Goal: Information Seeking & Learning: Learn about a topic

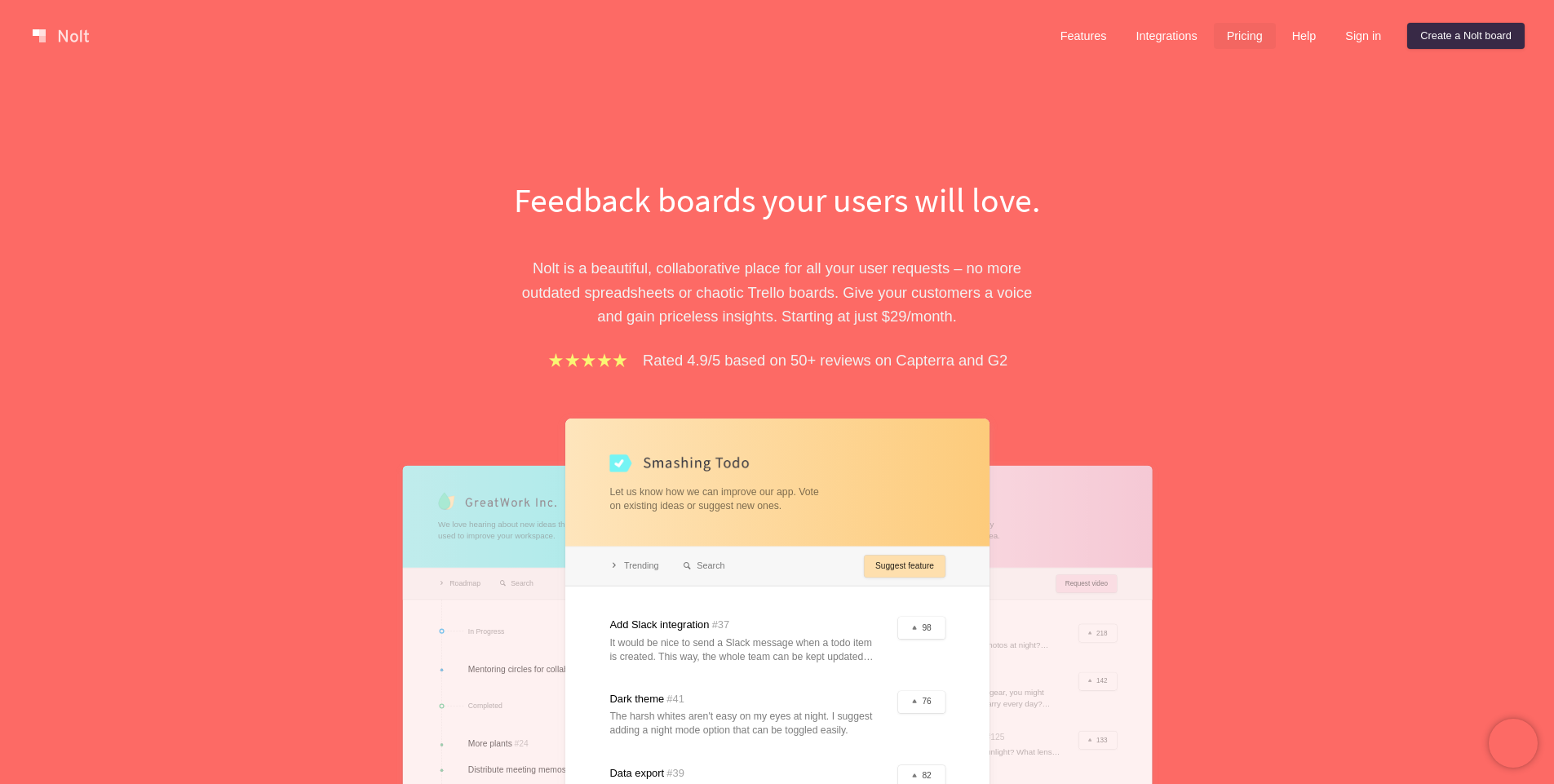
click at [1252, 41] on link "Pricing" at bounding box center [1245, 35] width 62 height 26
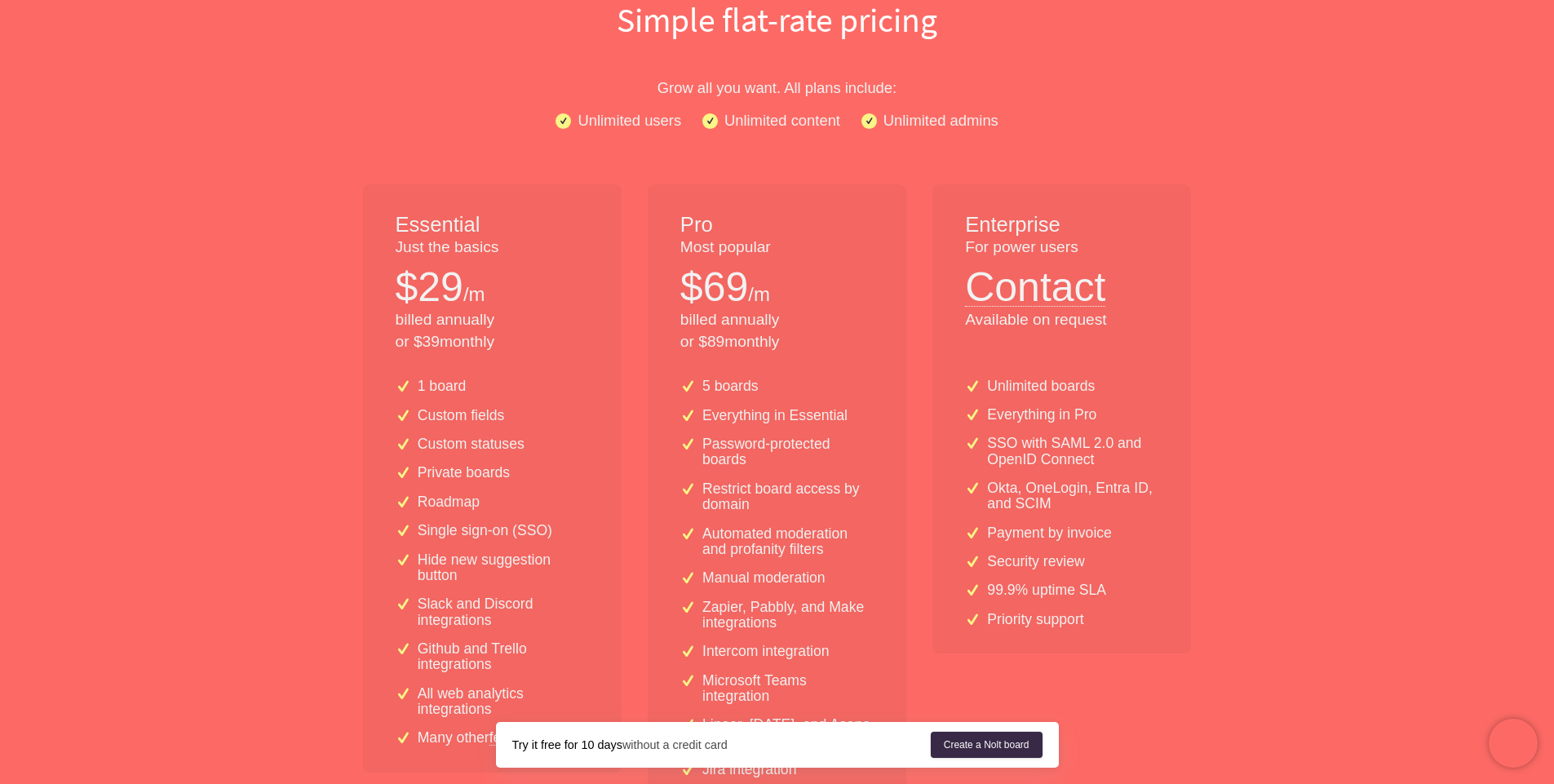
scroll to position [182, 0]
click at [468, 523] on p "Single sign-on (SSO)" at bounding box center [485, 529] width 134 height 15
click at [429, 527] on p "Single sign-on (SSO)" at bounding box center [485, 529] width 134 height 15
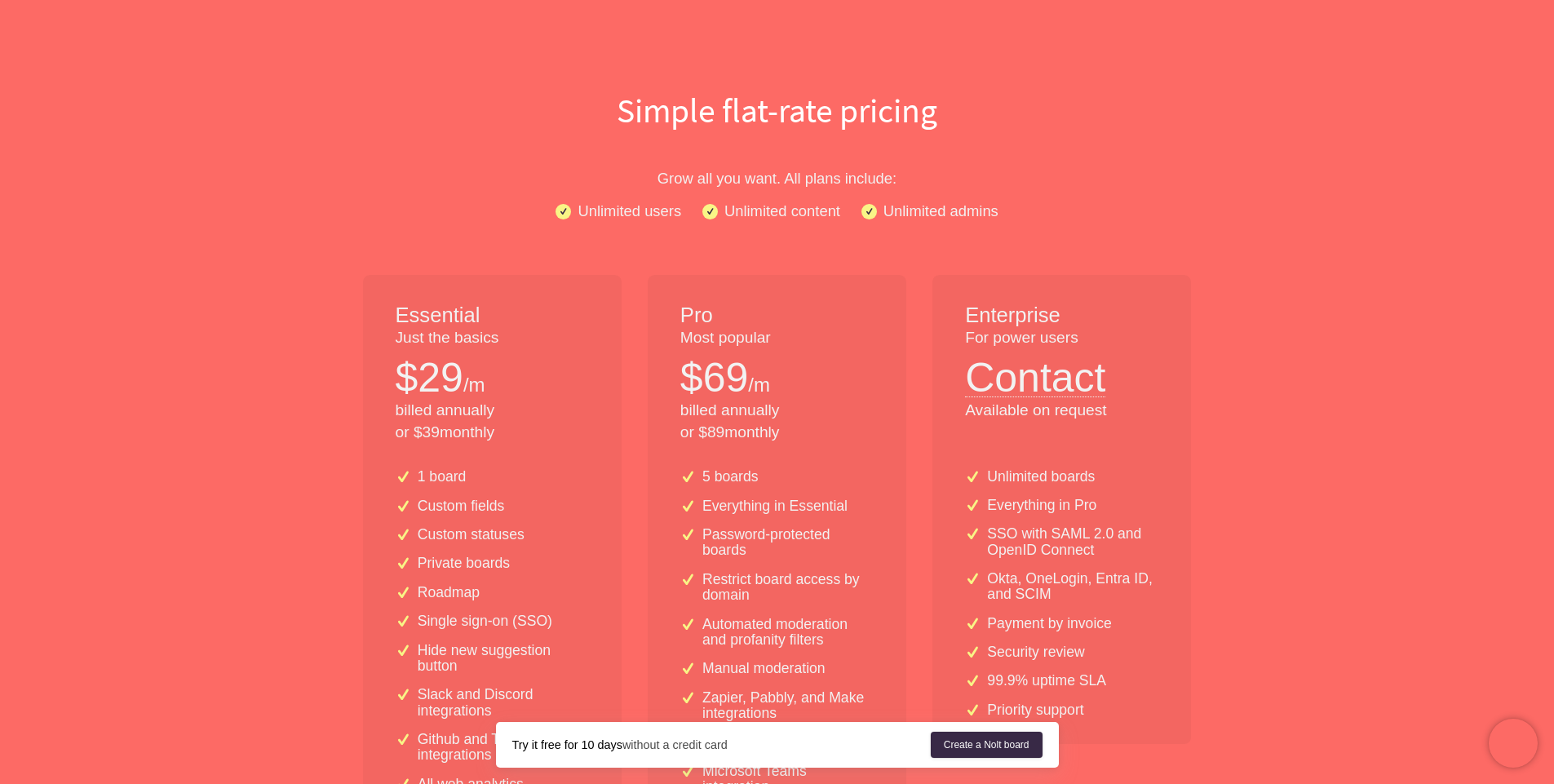
scroll to position [0, 0]
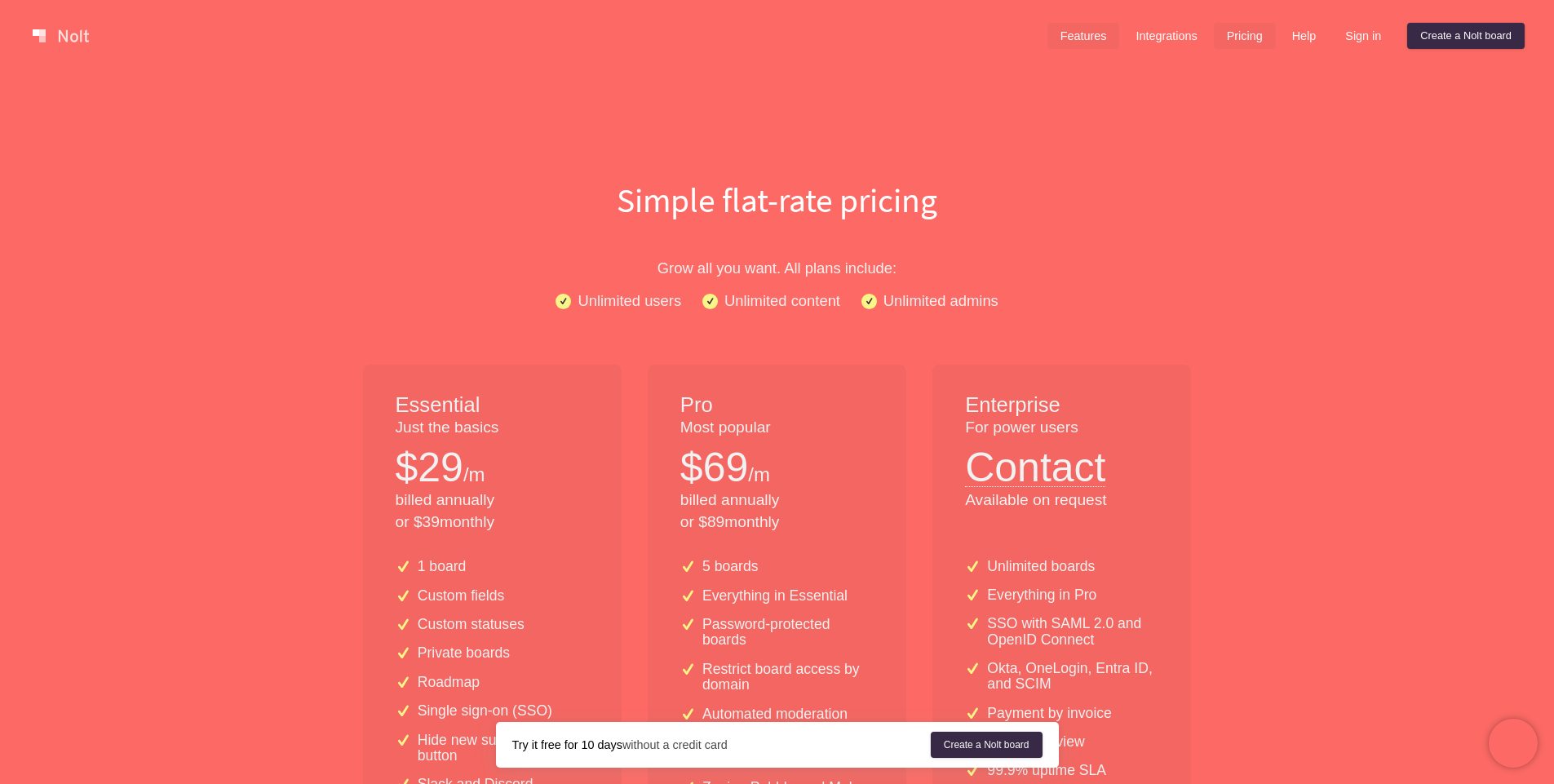
click at [1080, 37] on link "Features" at bounding box center [1084, 35] width 73 height 26
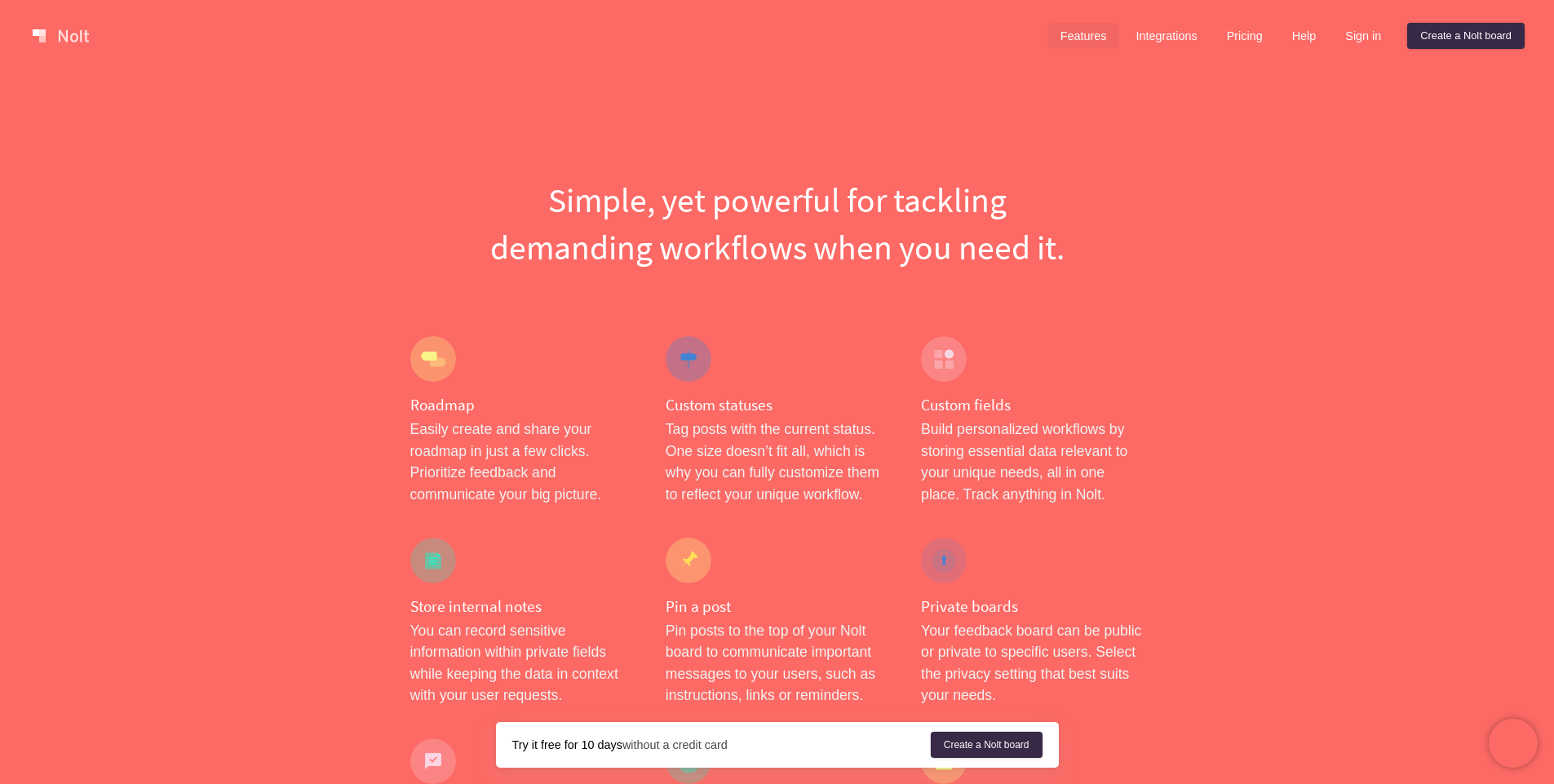
click at [1200, 54] on div "Features Integrations Pricing Help Sign in Create a [PERSON_NAME] board Menu" at bounding box center [777, 36] width 1554 height 72
click at [1157, 28] on link "Integrations" at bounding box center [1166, 35] width 87 height 26
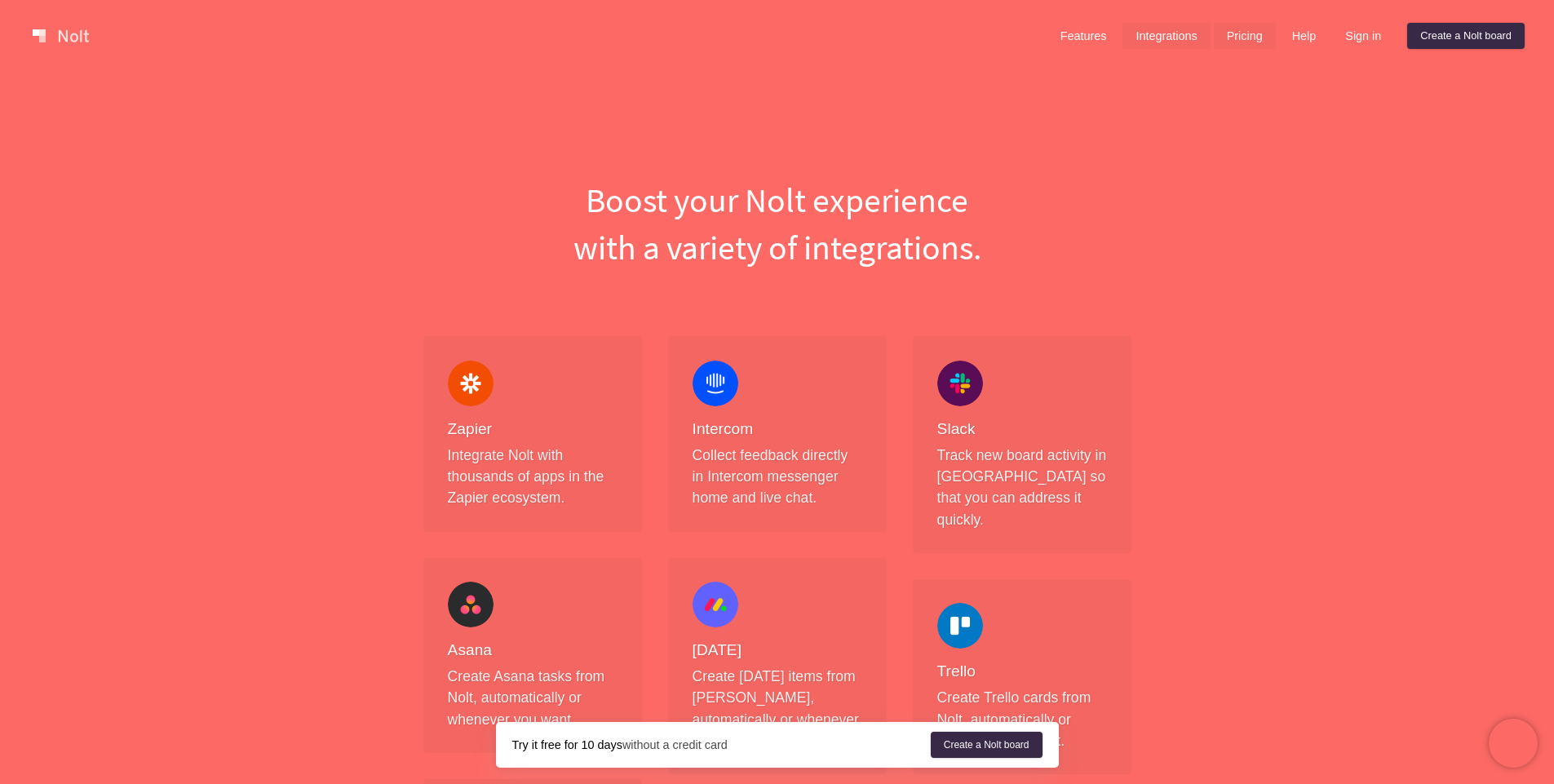
click at [1249, 27] on link "Pricing" at bounding box center [1245, 35] width 62 height 26
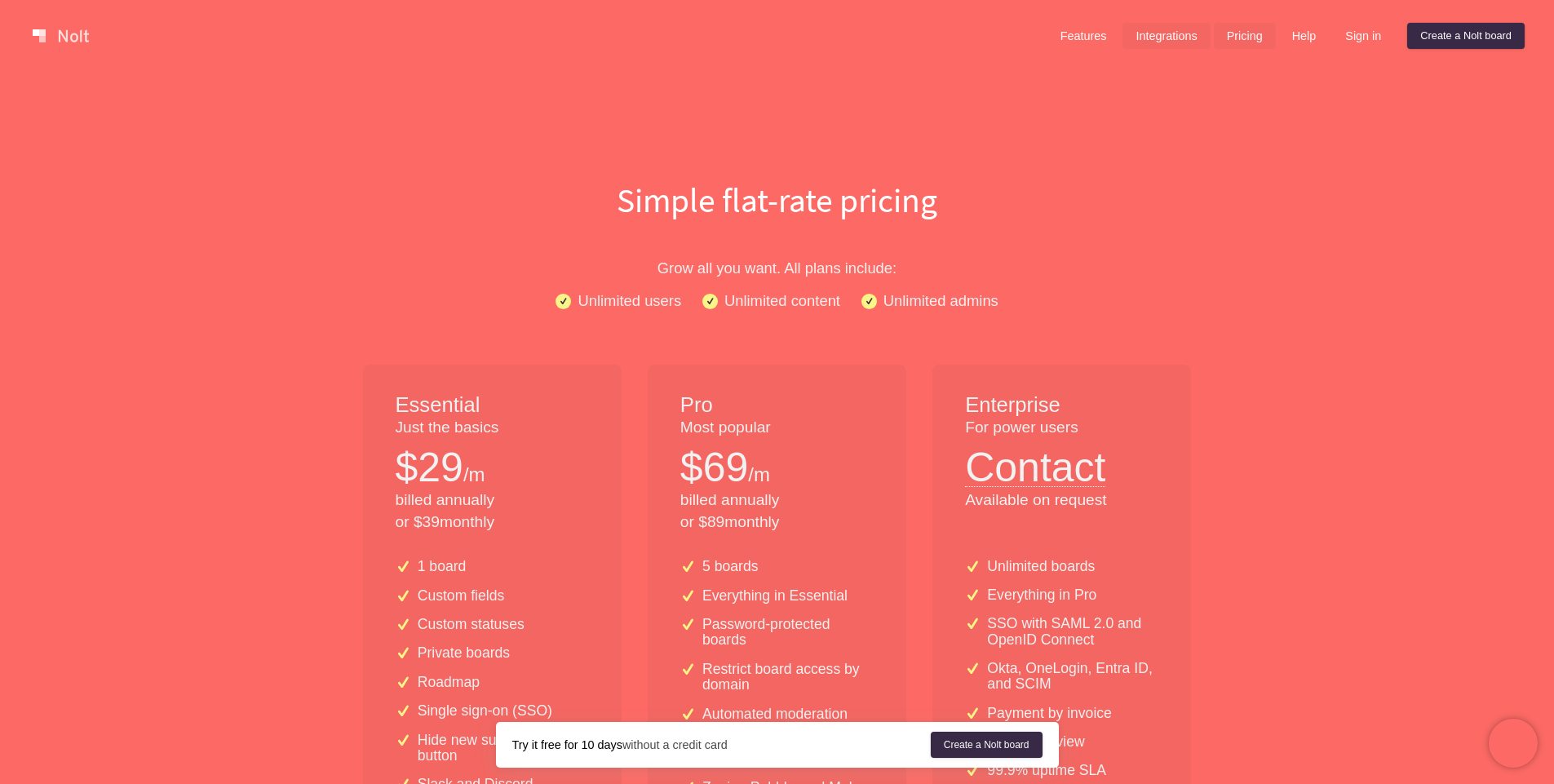
click at [1162, 34] on link "Integrations" at bounding box center [1166, 35] width 87 height 26
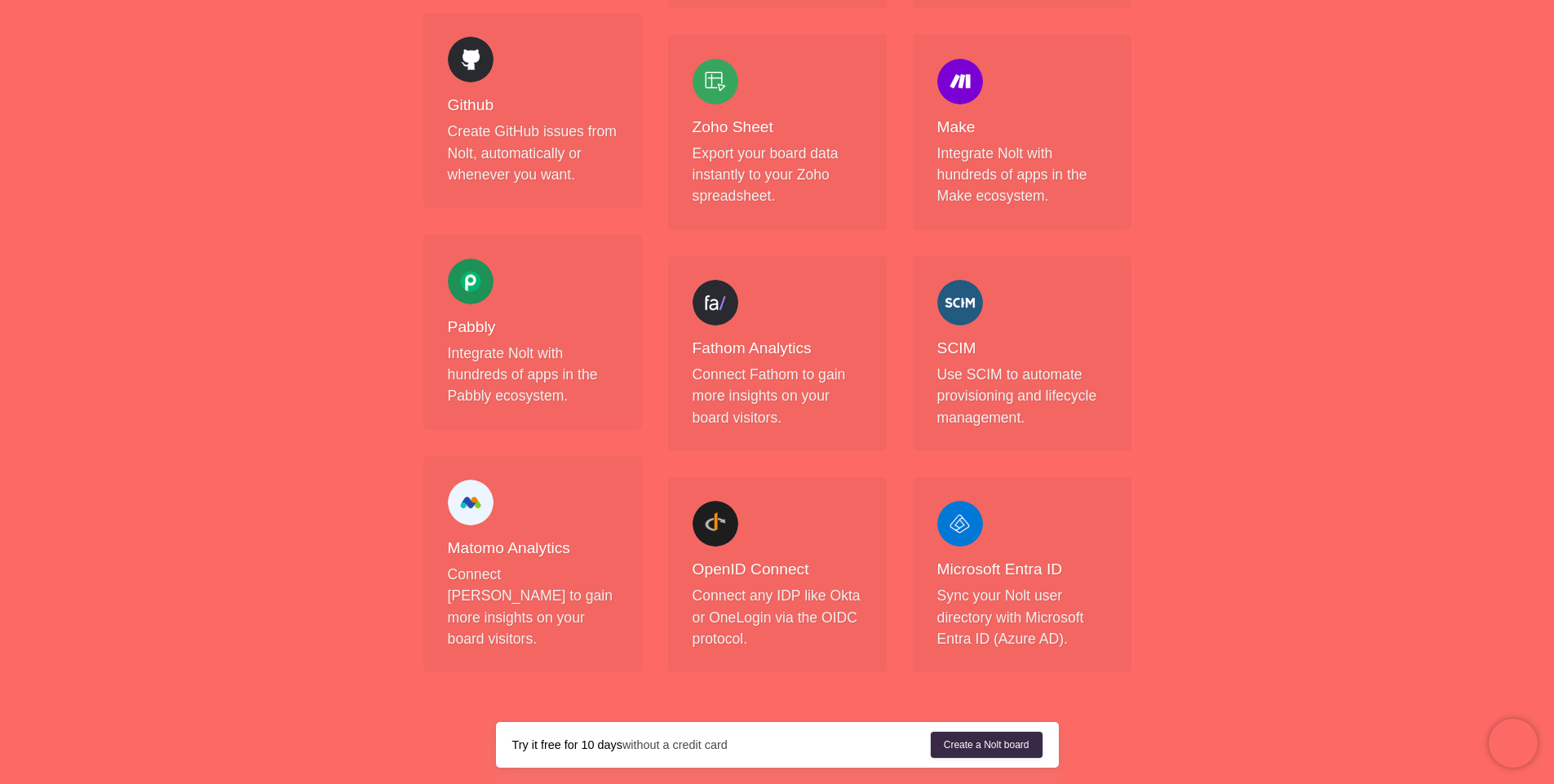
scroll to position [1432, 0]
click at [491, 132] on p "Create GitHub issues from Nolt, automatically or whenever you want." at bounding box center [533, 150] width 169 height 65
click at [564, 134] on p "Create GitHub issues from Nolt, automatically or whenever you want." at bounding box center [533, 150] width 169 height 65
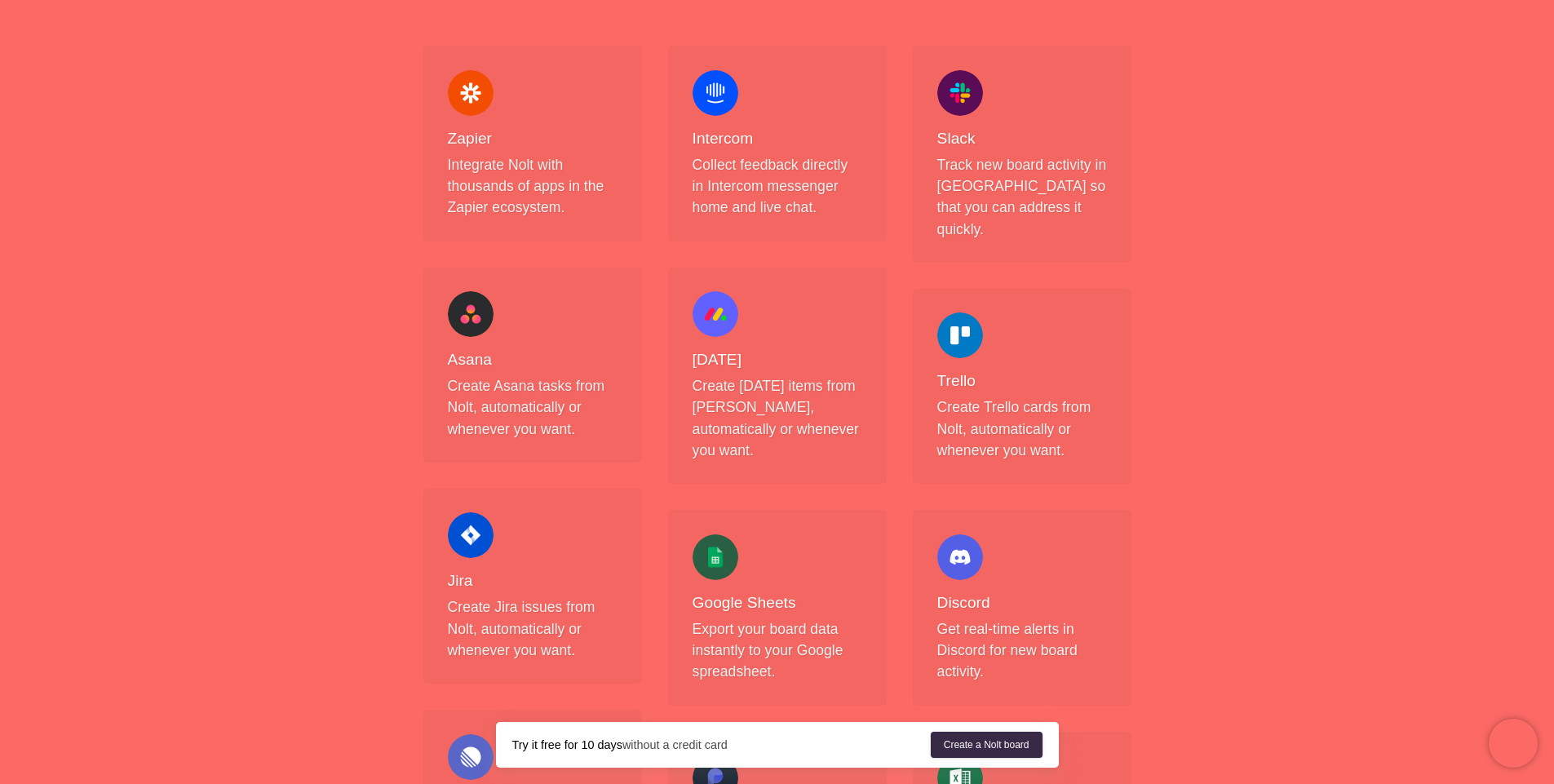
scroll to position [0, 0]
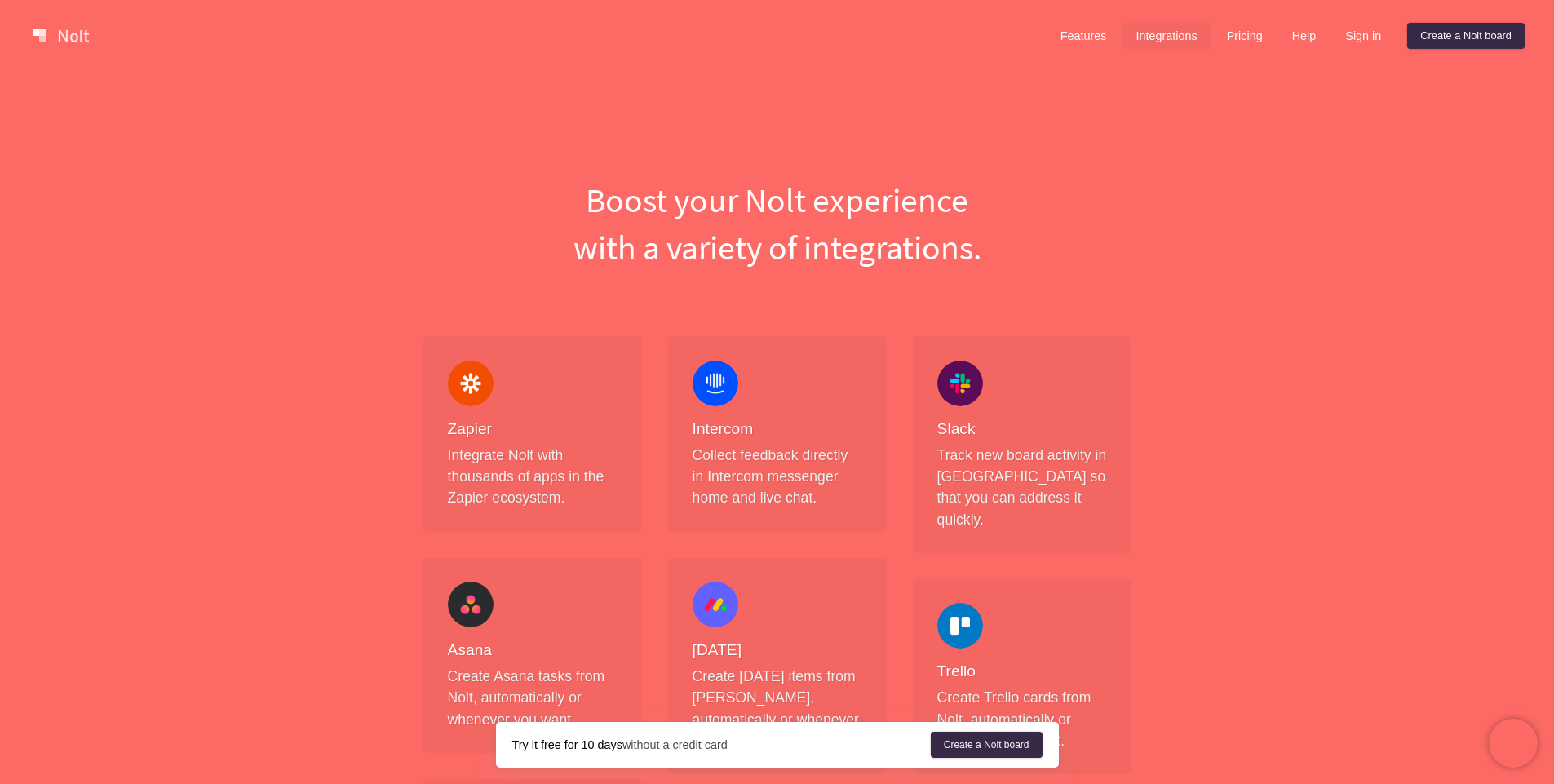
click at [1234, 19] on div "Features Integrations Pricing Help Sign in Create a [PERSON_NAME] board" at bounding box center [1286, 35] width 484 height 33
click at [1240, 50] on div "Features Integrations Pricing Help Sign in Create a [PERSON_NAME] board" at bounding box center [1286, 35] width 484 height 33
click at [1238, 38] on link "Pricing" at bounding box center [1245, 35] width 62 height 26
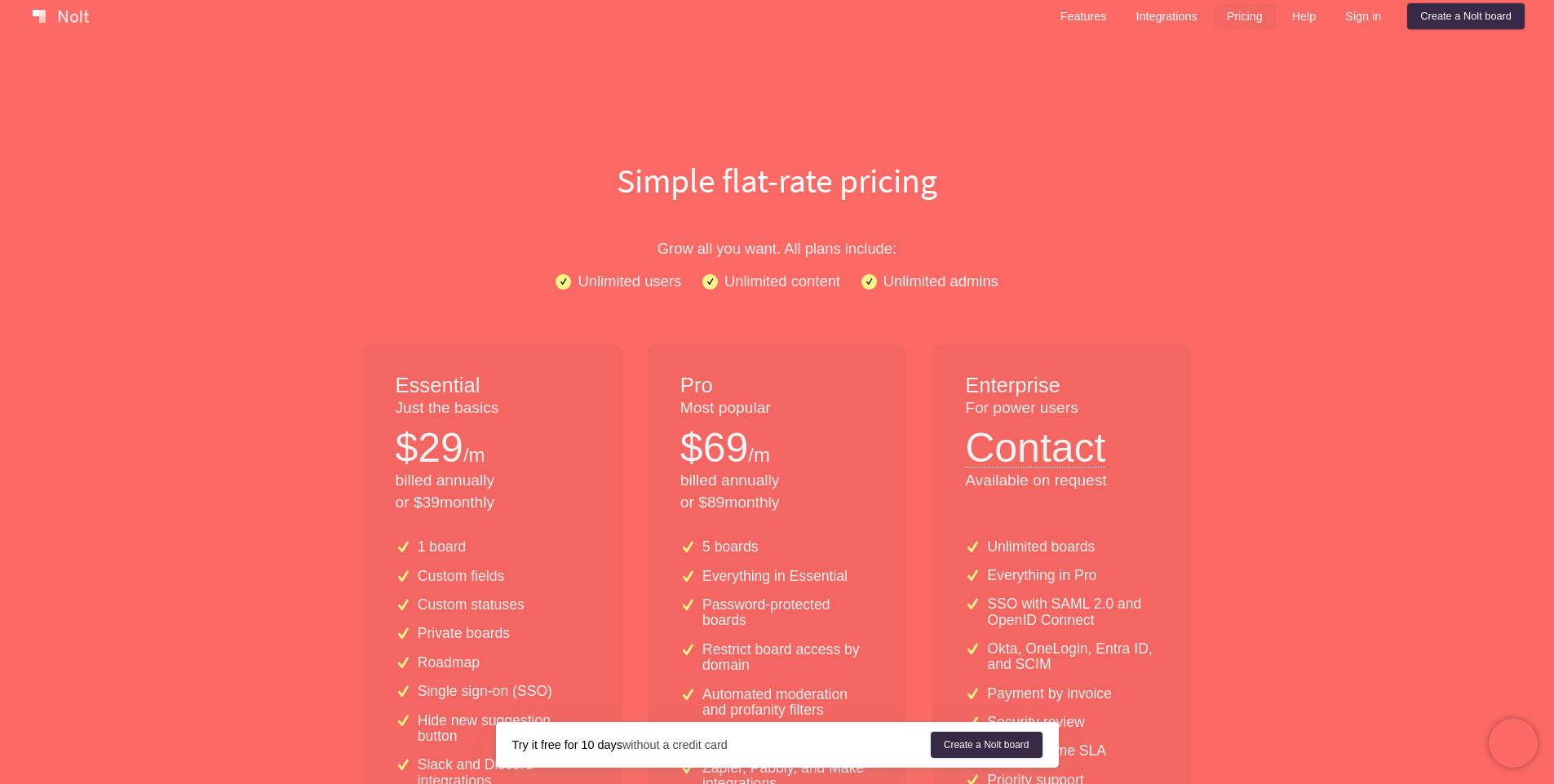
scroll to position [29, 0]
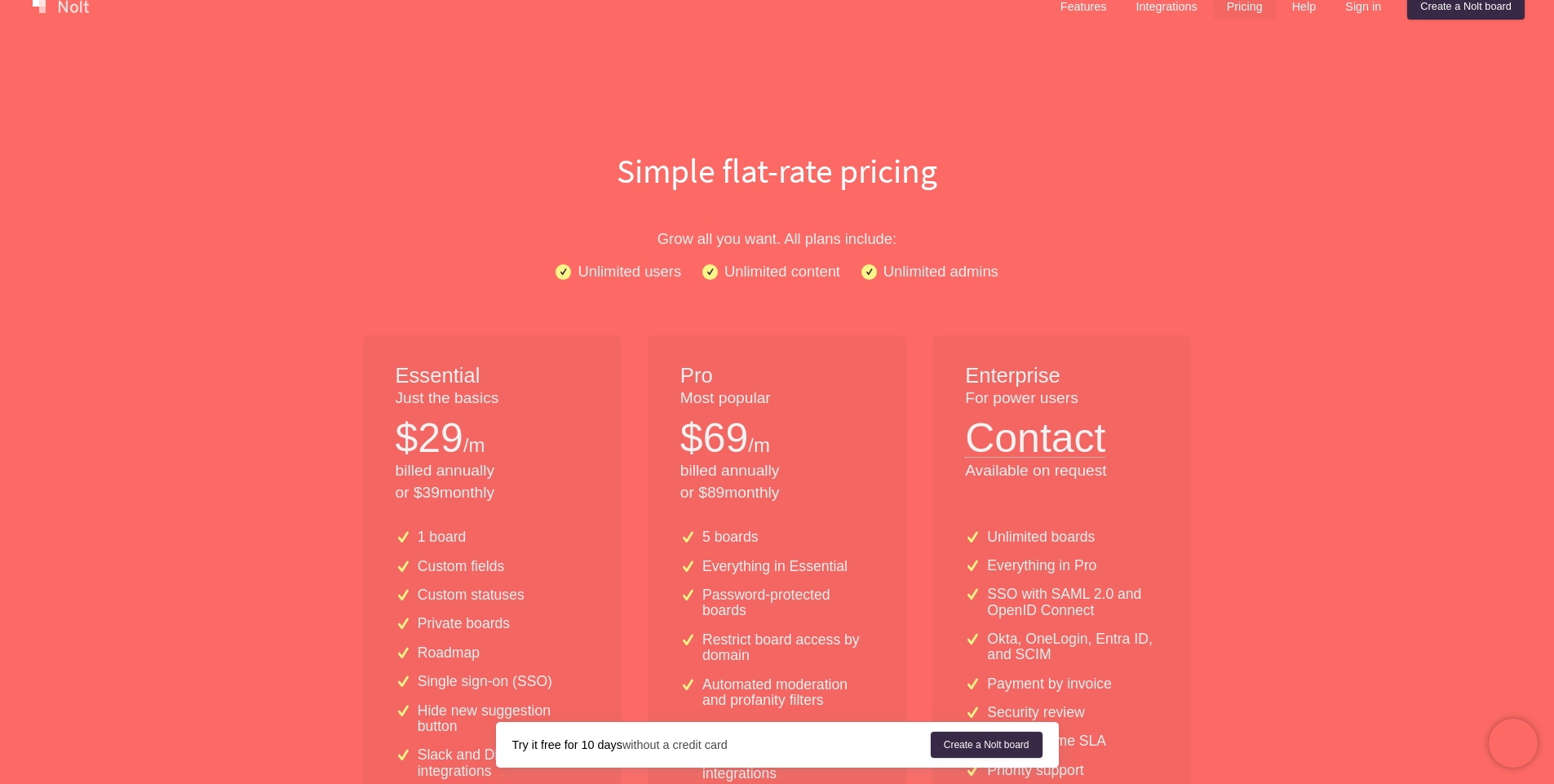
click at [419, 486] on p "billed annually or $ 39 monthly" at bounding box center [492, 482] width 194 height 44
